Goal: Find specific page/section: Find specific page/section

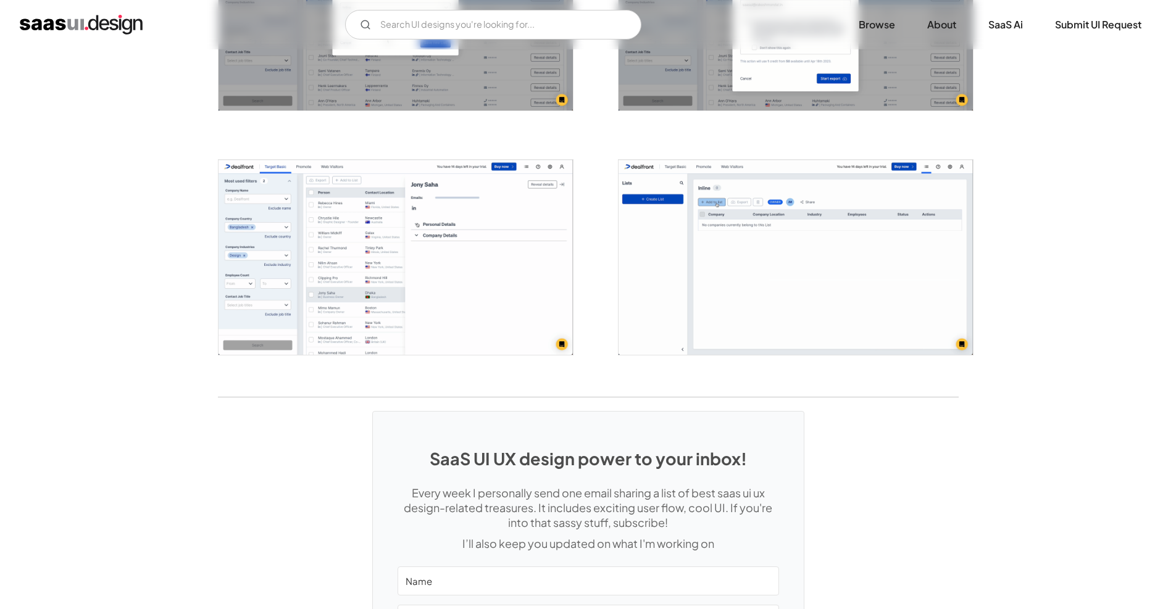
scroll to position [2841, 0]
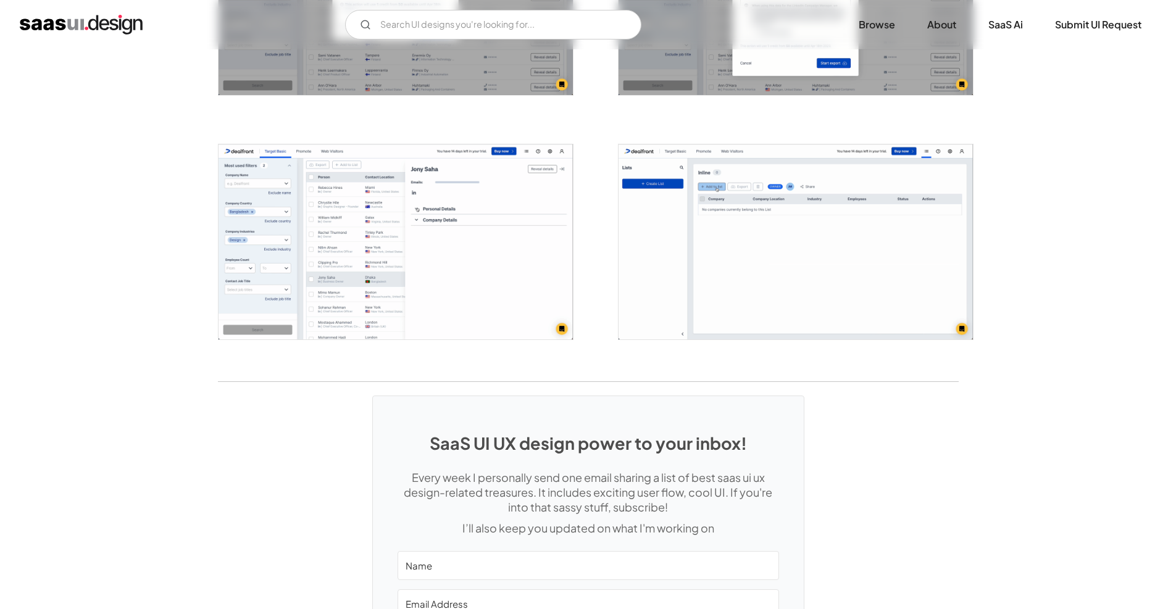
click at [479, 258] on img "open lightbox" at bounding box center [396, 242] width 354 height 196
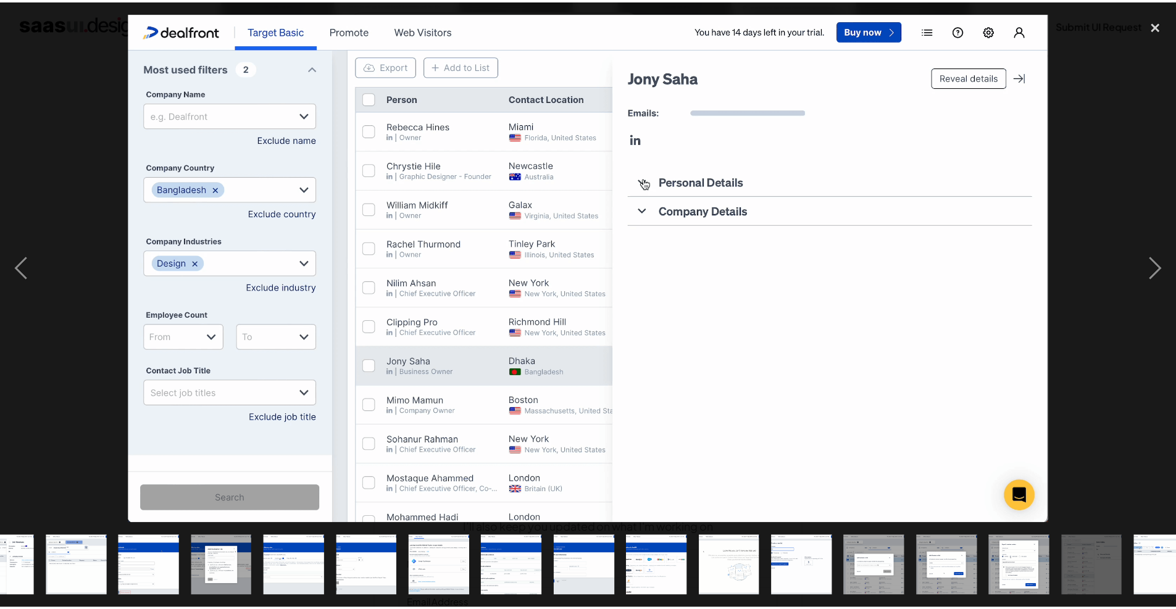
scroll to position [0, 582]
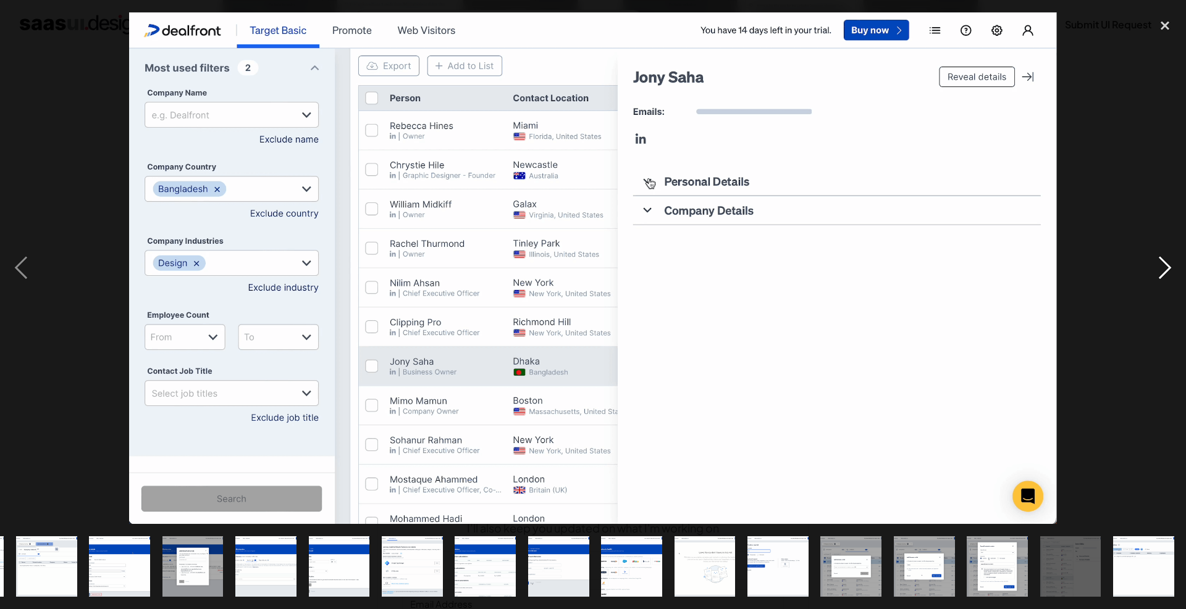
click at [1166, 259] on div "next image" at bounding box center [1165, 268] width 42 height 512
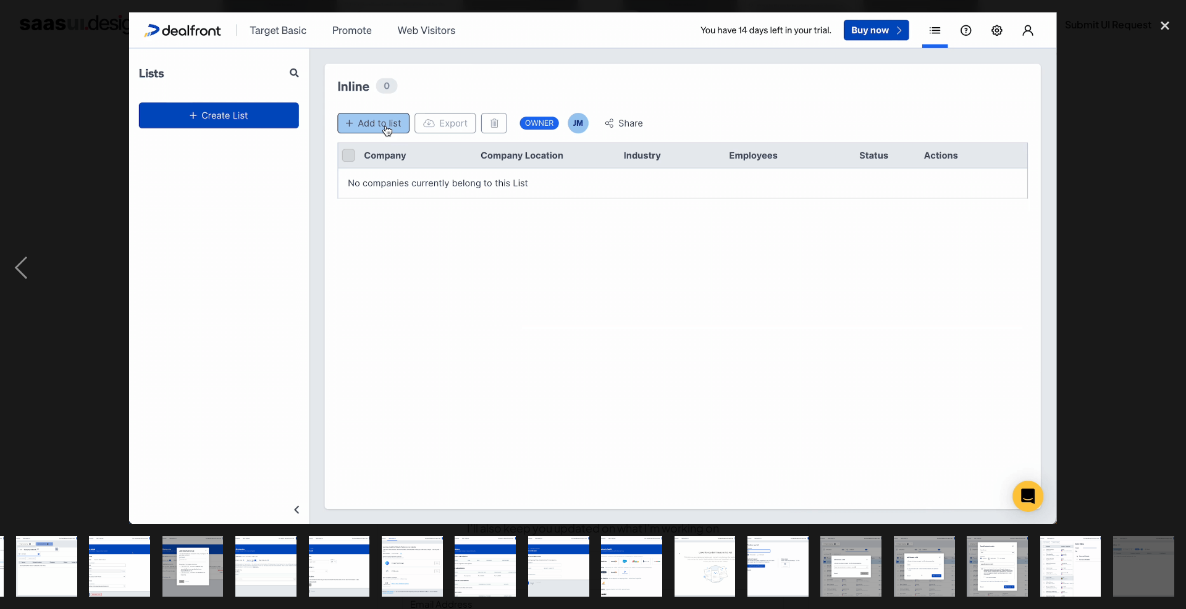
click at [1166, 259] on div "next image" at bounding box center [1165, 268] width 42 height 512
click at [1168, 17] on div "close lightbox" at bounding box center [1165, 25] width 42 height 27
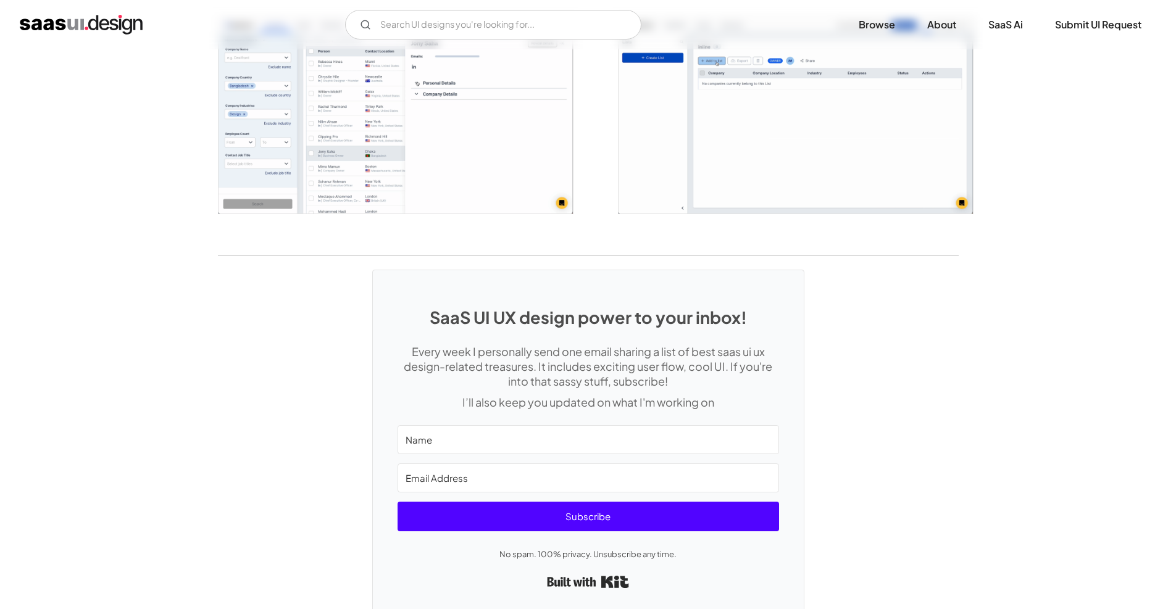
scroll to position [3016, 0]
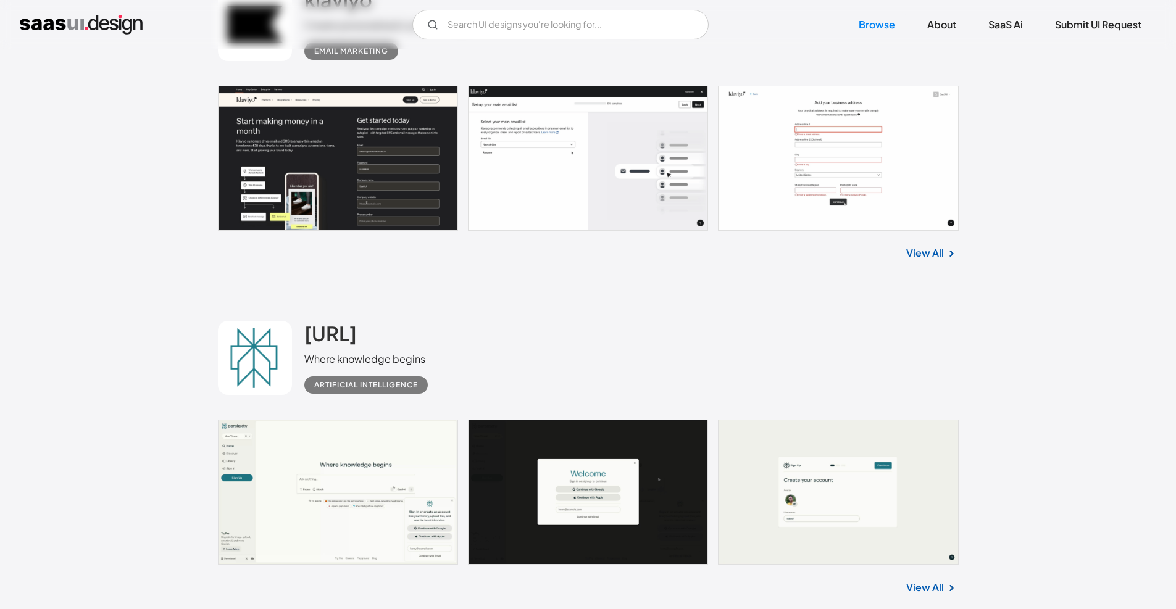
scroll to position [9953, 0]
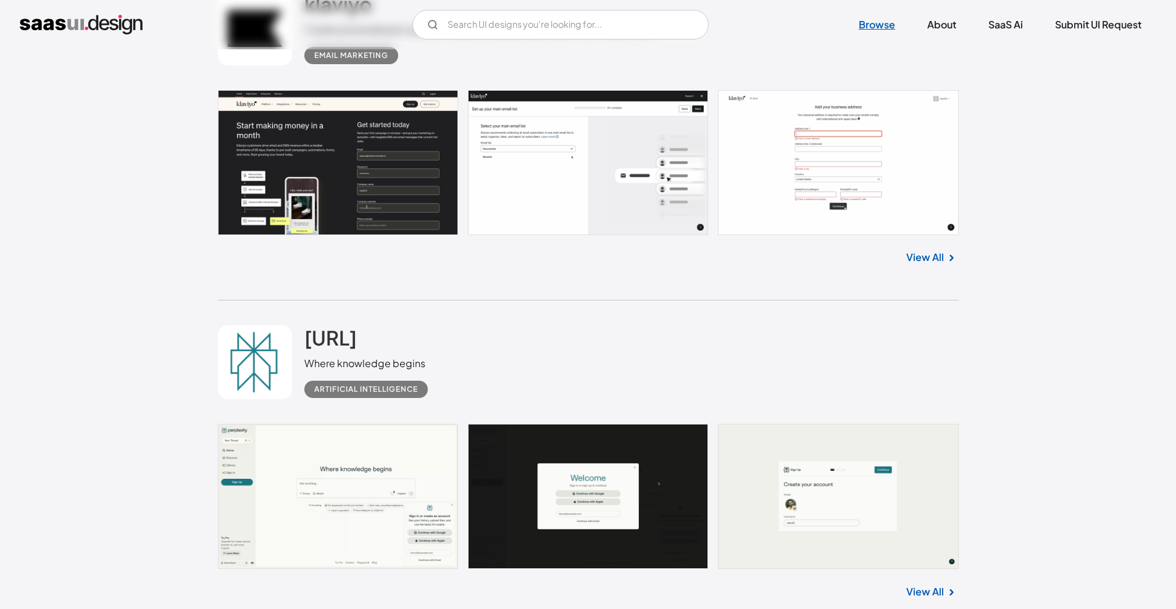
click at [869, 22] on link "Browse" at bounding box center [877, 24] width 66 height 27
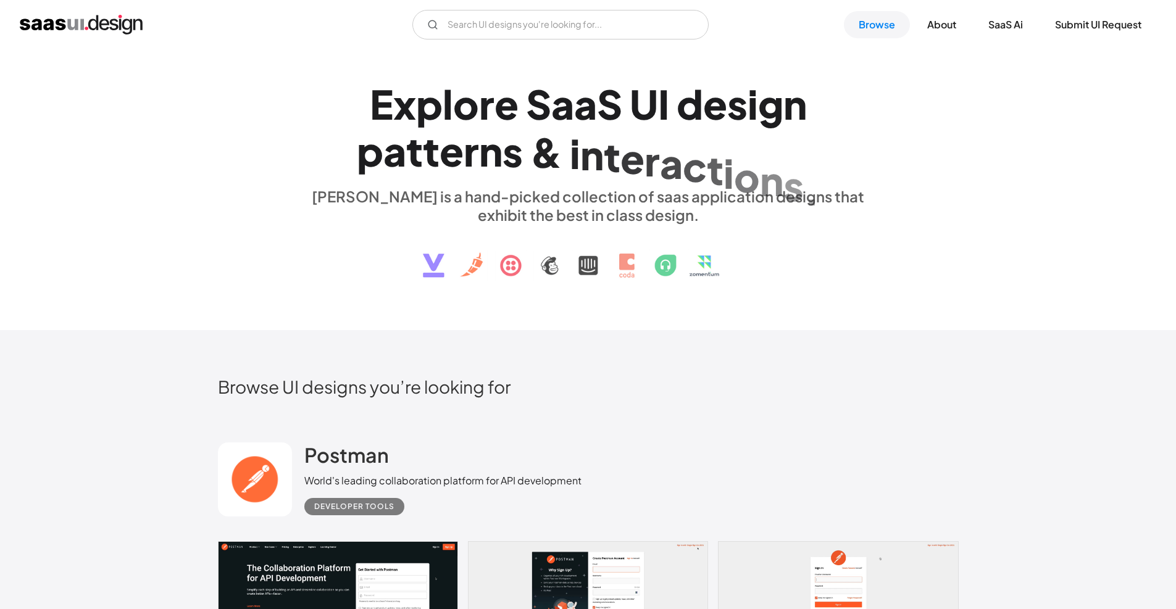
scroll to position [8, 0]
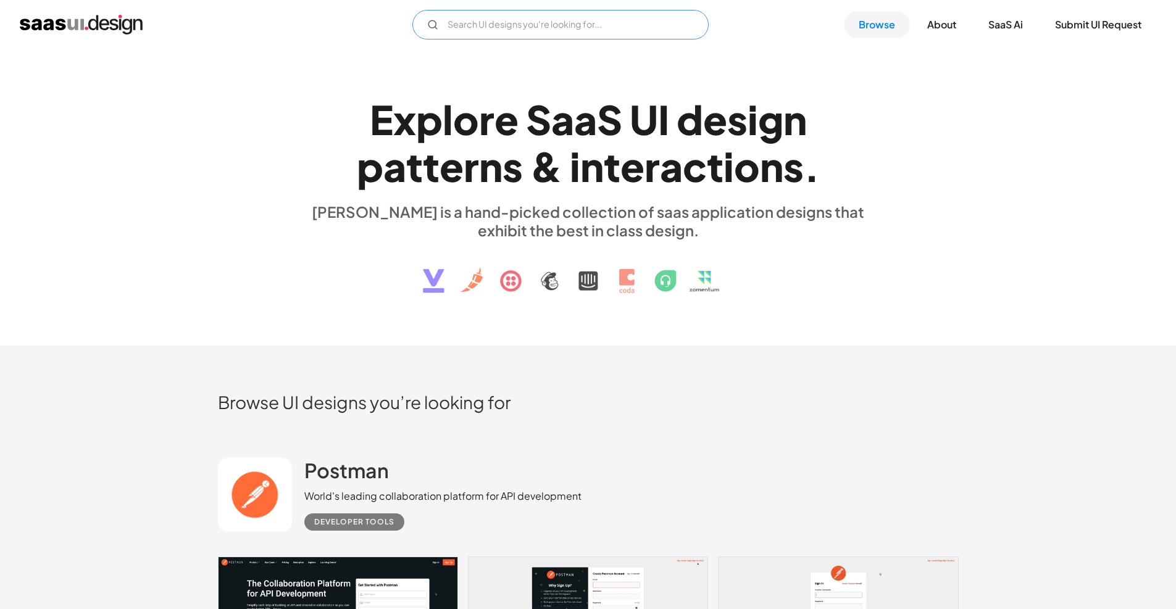
click at [545, 24] on input "Email Form" at bounding box center [560, 25] width 296 height 30
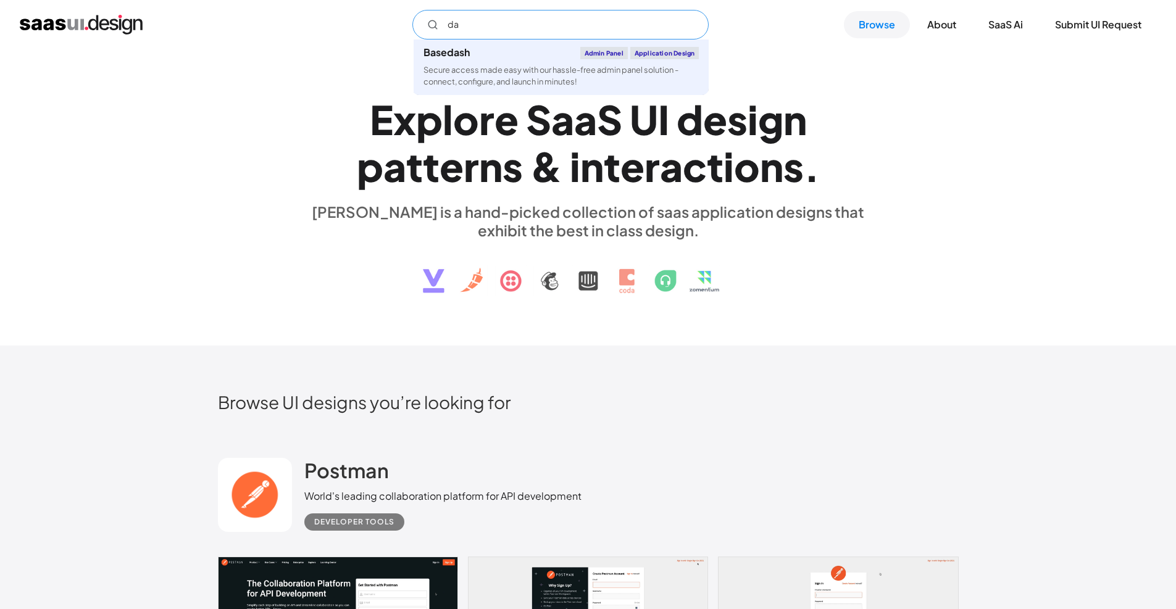
type input "答"
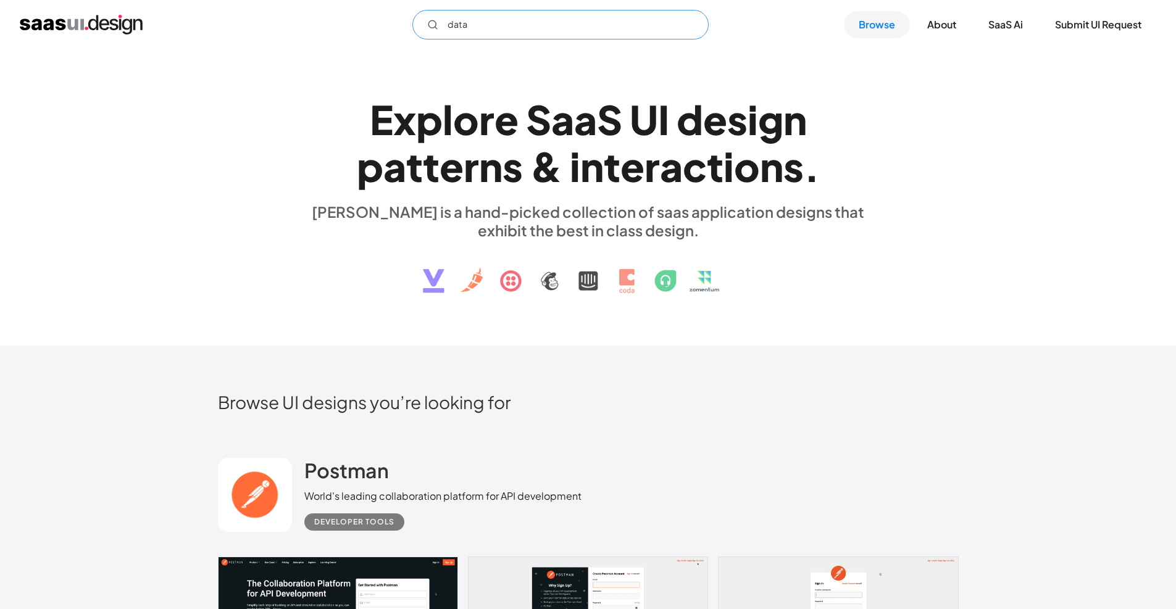
click at [590, 26] on input "data" at bounding box center [560, 25] width 296 height 30
click at [578, 20] on input "data" at bounding box center [560, 25] width 296 height 30
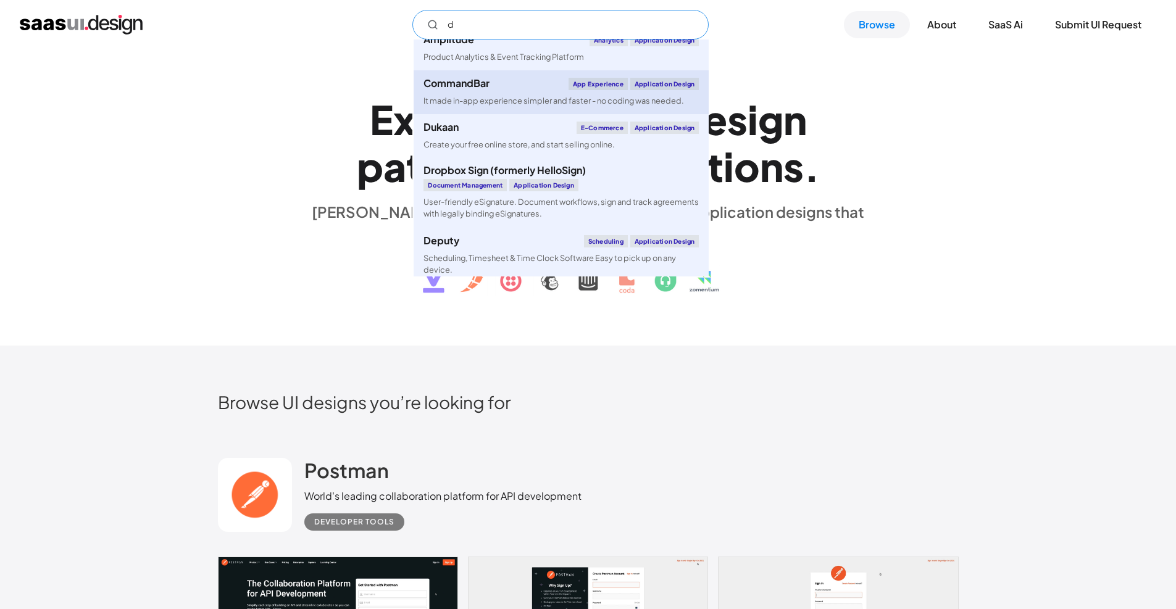
scroll to position [1029, 0]
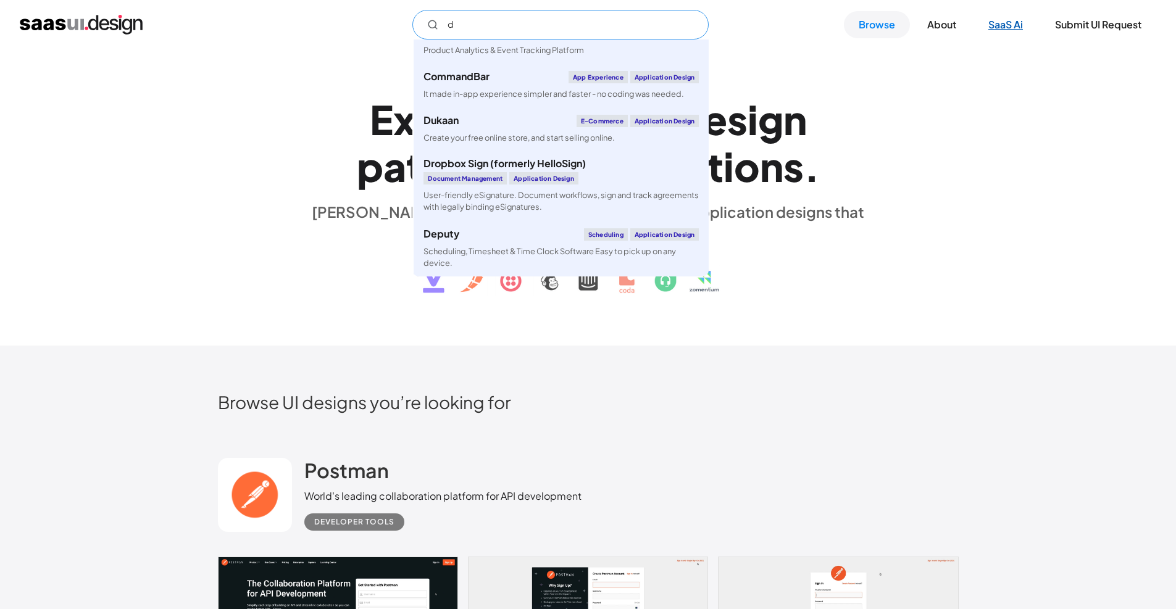
type input "d"
click at [1005, 20] on link "SaaS Ai" at bounding box center [1006, 24] width 64 height 27
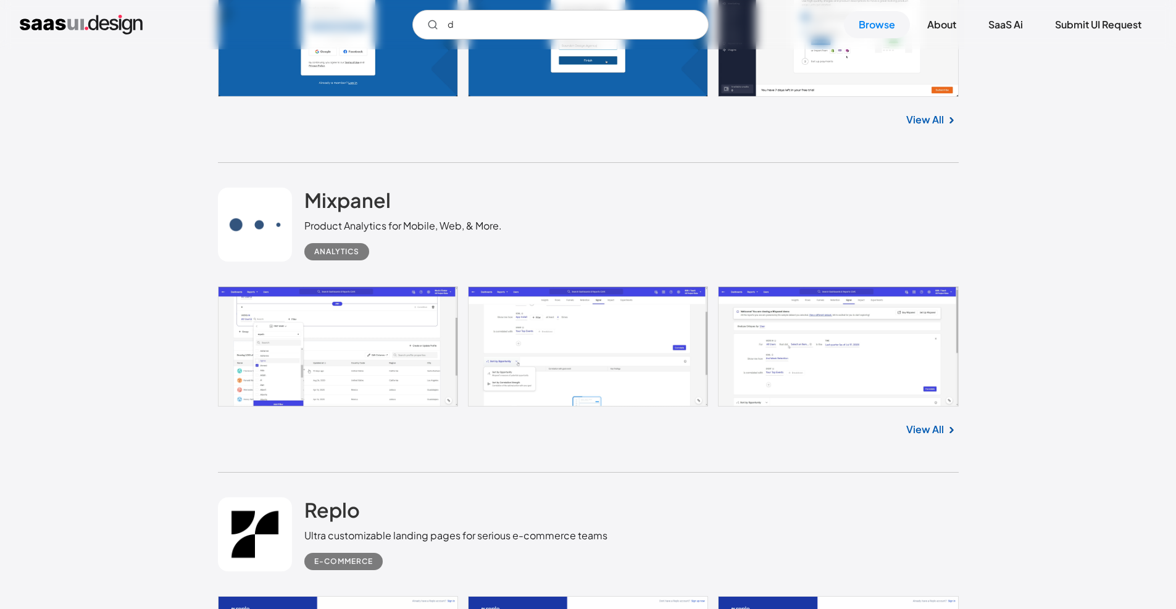
scroll to position [3189, 0]
